Goal: Task Accomplishment & Management: Complete application form

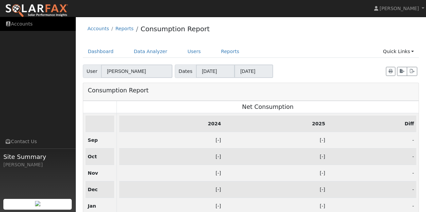
click at [24, 22] on link "Accounts" at bounding box center [38, 24] width 76 height 14
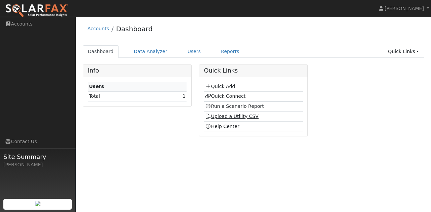
click at [221, 116] on link "Upload a Utility CSV" at bounding box center [232, 116] width 54 height 5
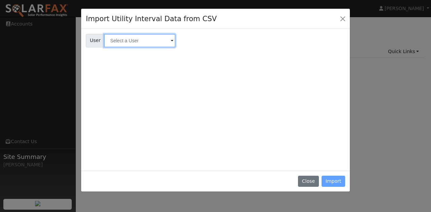
click at [126, 40] on input "text" at bounding box center [139, 40] width 71 height 13
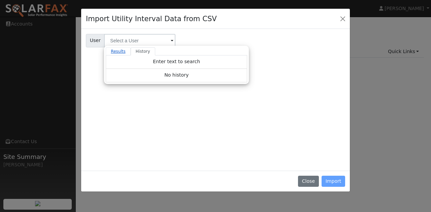
click at [113, 51] on link "Results" at bounding box center [118, 51] width 25 height 8
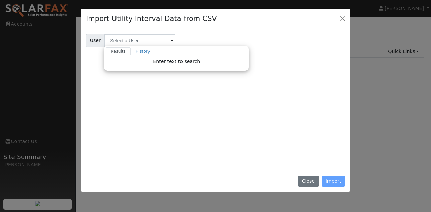
click at [299, 178] on div "Close Import" at bounding box center [215, 181] width 269 height 21
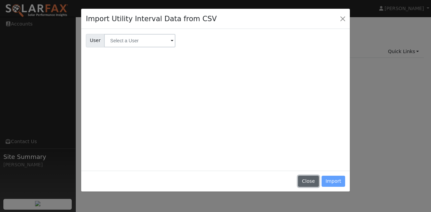
click at [311, 183] on button "Close" at bounding box center [308, 181] width 21 height 11
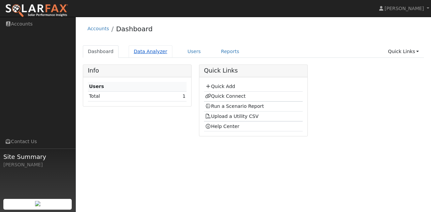
click at [150, 53] on link "Data Analyzer" at bounding box center [151, 51] width 44 height 12
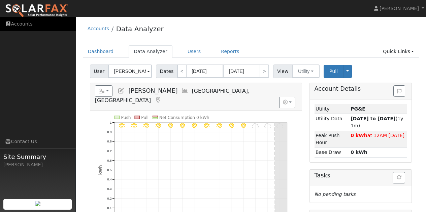
click at [22, 22] on link "Accounts" at bounding box center [38, 24] width 76 height 14
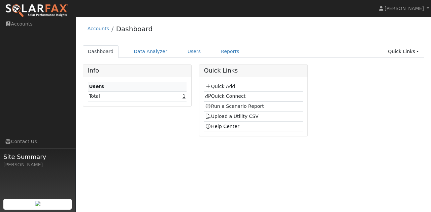
click at [185, 97] on link "1" at bounding box center [184, 96] width 3 height 5
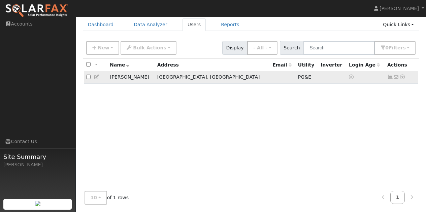
scroll to position [28, 0]
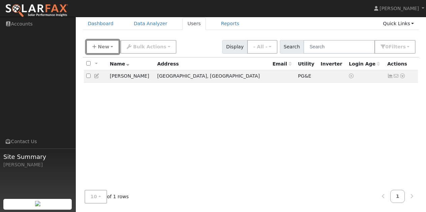
click at [98, 48] on span "New" at bounding box center [103, 46] width 11 height 5
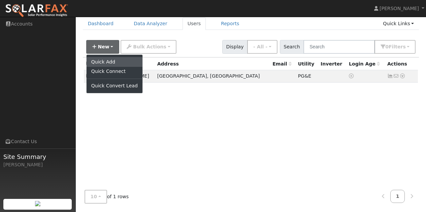
click at [103, 63] on link "Quick Add" at bounding box center [115, 61] width 56 height 9
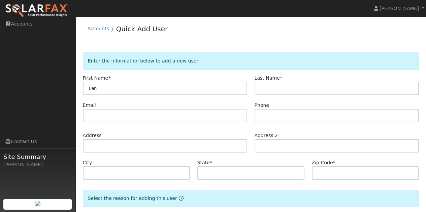
type input "Len"
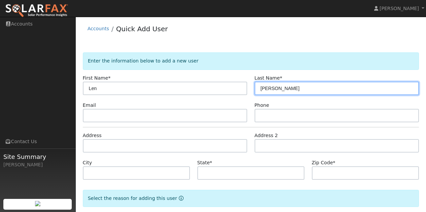
type input "[PERSON_NAME]"
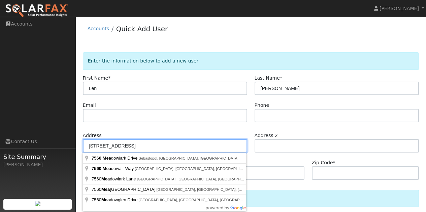
type input "[STREET_ADDRESS]"
type input "Sebastopol"
type input "CA"
type input "95472"
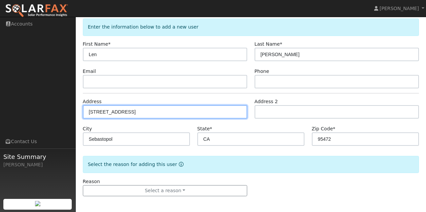
scroll to position [35, 0]
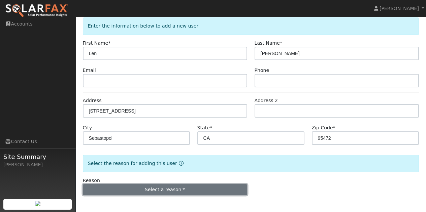
click at [176, 189] on button "Select a reason" at bounding box center [165, 190] width 165 height 11
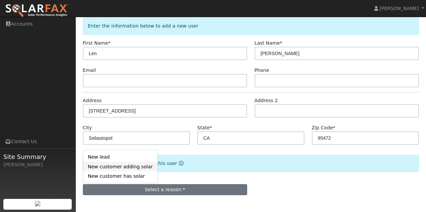
click at [128, 167] on link "New customer adding solar" at bounding box center [120, 166] width 74 height 9
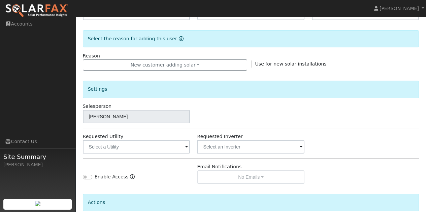
scroll to position [170, 0]
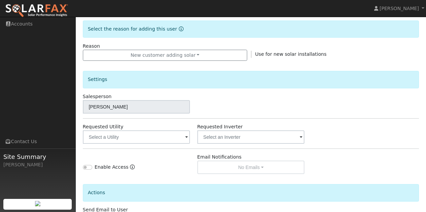
click at [187, 136] on span at bounding box center [186, 138] width 3 height 8
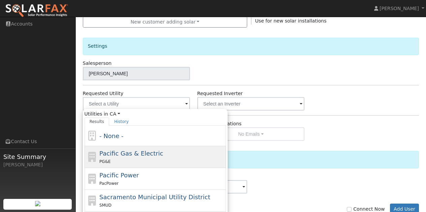
scroll to position [203, 0]
click at [131, 155] on span "Pacific Gas & Electric" at bounding box center [131, 153] width 64 height 7
type input "Pacific Gas & Electric"
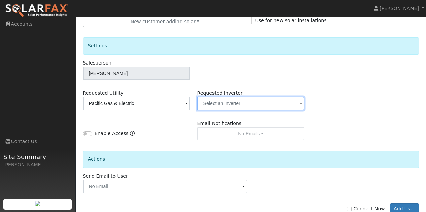
click at [223, 107] on input "text" at bounding box center [250, 103] width 107 height 13
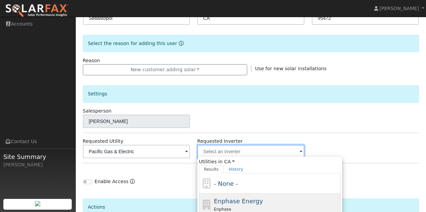
scroll to position [136, 0]
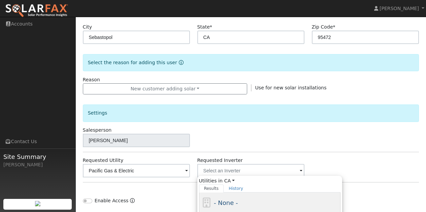
click at [230, 200] on span "- None -" at bounding box center [226, 203] width 24 height 7
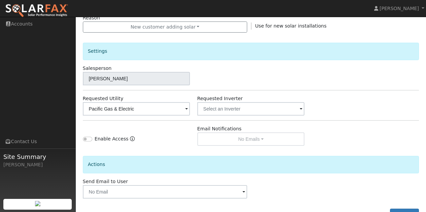
scroll to position [203, 0]
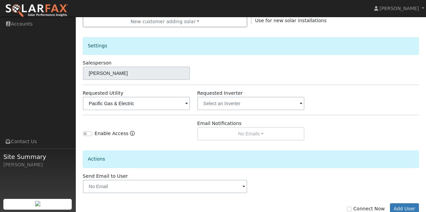
click at [166, 141] on div "Actions" at bounding box center [250, 157] width 343 height 32
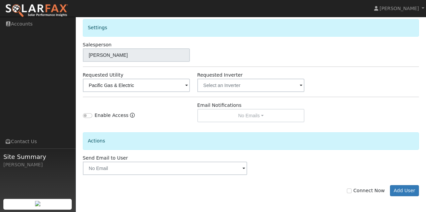
scroll to position [223, 0]
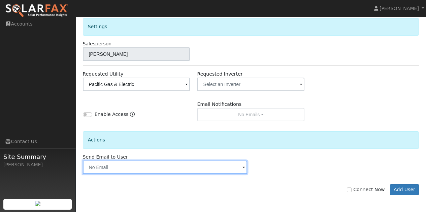
click at [133, 168] on input "text" at bounding box center [165, 167] width 165 height 13
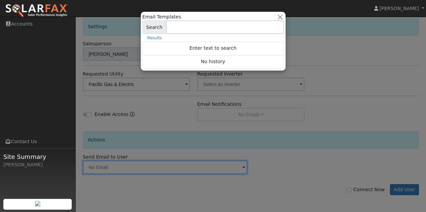
click at [279, 13] on div "Email Templates All Utilities All States AL AK AZ AR CA CO CT DE FL GA HI ID IL…" at bounding box center [213, 41] width 145 height 59
click at [283, 17] on button "button" at bounding box center [279, 16] width 7 height 7
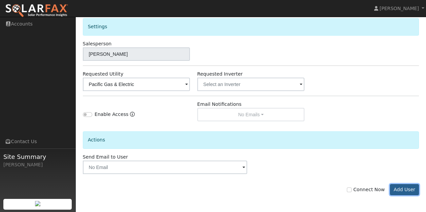
click at [407, 190] on button "Add User" at bounding box center [404, 190] width 29 height 11
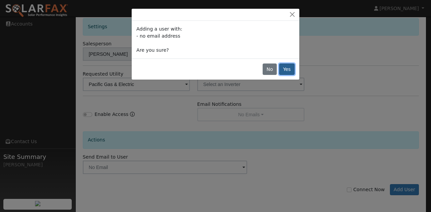
click at [288, 70] on button "Yes" at bounding box center [286, 69] width 15 height 11
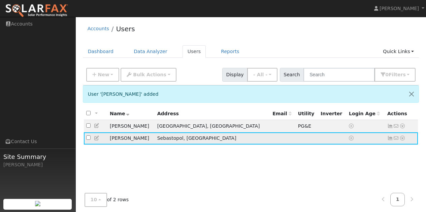
click at [404, 139] on icon at bounding box center [402, 138] width 6 height 5
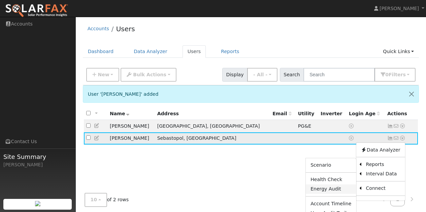
click at [323, 190] on link "Energy Audit" at bounding box center [331, 189] width 50 height 9
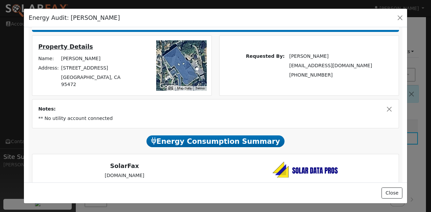
scroll to position [98, 0]
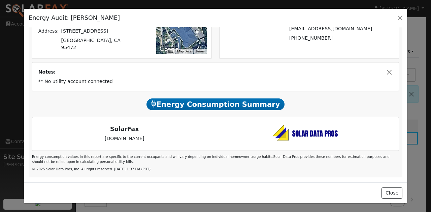
click at [205, 105] on span "Energy Consumption Summary" at bounding box center [215, 105] width 138 height 12
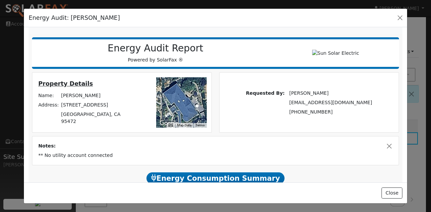
scroll to position [0, 0]
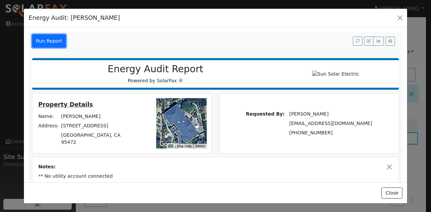
click at [43, 41] on button "Run Report" at bounding box center [49, 40] width 34 height 13
click at [400, 19] on button "button" at bounding box center [399, 17] width 9 height 9
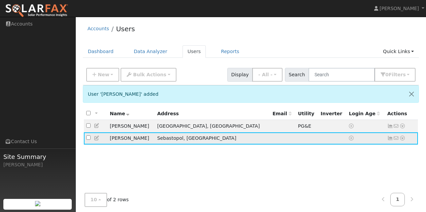
click at [391, 139] on icon at bounding box center [390, 138] width 6 height 5
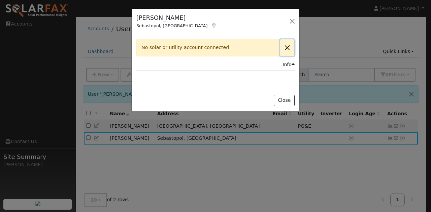
click at [288, 46] on button "Close" at bounding box center [287, 47] width 14 height 17
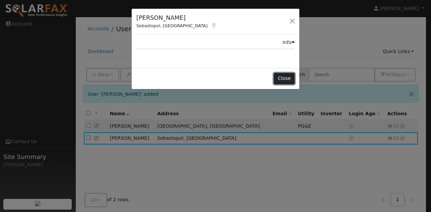
click at [286, 75] on button "Close" at bounding box center [284, 78] width 21 height 11
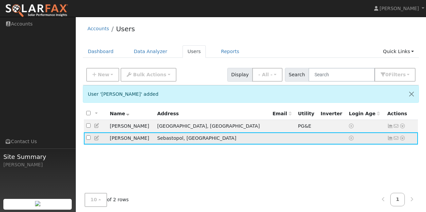
click at [121, 141] on td "[PERSON_NAME]" at bounding box center [130, 139] width 47 height 12
click at [402, 137] on link at bounding box center [402, 138] width 6 height 7
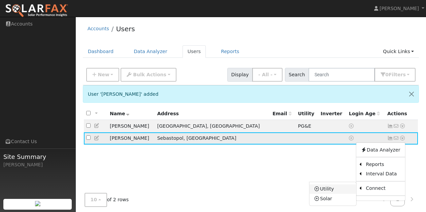
click at [325, 189] on link "Utility" at bounding box center [332, 189] width 47 height 9
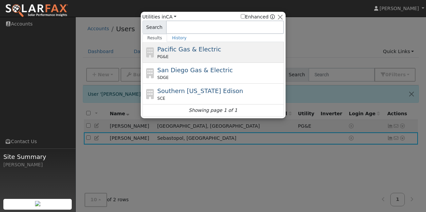
click at [188, 52] on span "Pacific Gas & Electric" at bounding box center [189, 49] width 64 height 7
